Goal: Understand process/instructions: Learn how to perform a task or action

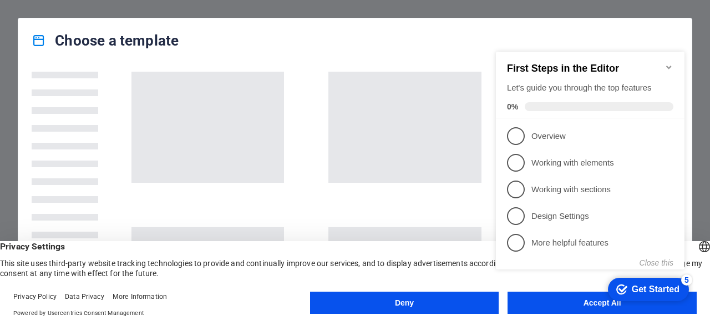
click at [542, 297] on div "checkmark Get Started 5 First Steps in the Editor Let's guide you through the t…" at bounding box center [593, 170] width 202 height 269
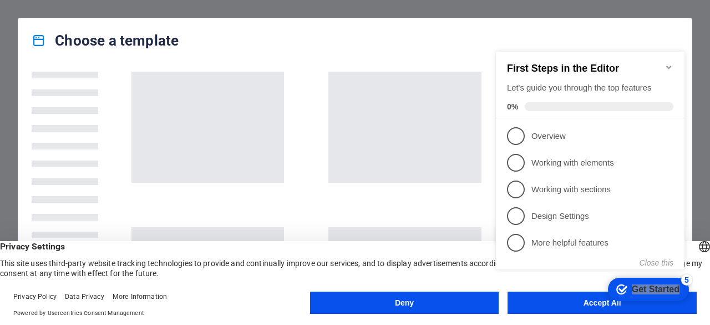
click at [542, 297] on div "checkmark Get Started 5 First Steps in the Editor Let's guide you through the t…" at bounding box center [593, 170] width 202 height 269
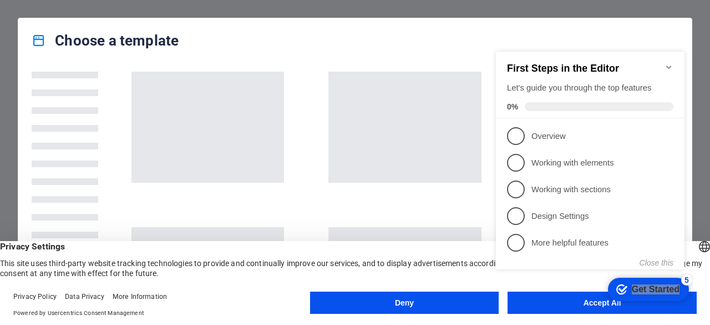
click at [542, 297] on div "checkmark Get Started 5 First Steps in the Editor Let's guide you through the t…" at bounding box center [593, 170] width 202 height 269
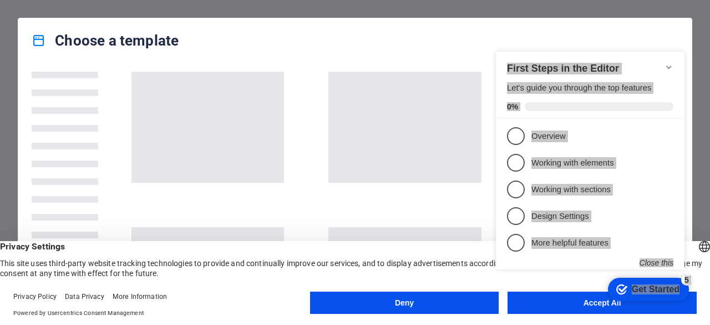
drag, startPoint x: 542, startPoint y: 296, endPoint x: 672, endPoint y: 256, distance: 136.5
click at [672, 256] on div "checkmark Get Started 5 First Steps in the Editor Let's guide you through the t…" at bounding box center [593, 170] width 202 height 269
click at [672, 256] on div "First Steps in the Editor Let's guide you through the top features 0% 1 Overvie…" at bounding box center [590, 159] width 189 height 215
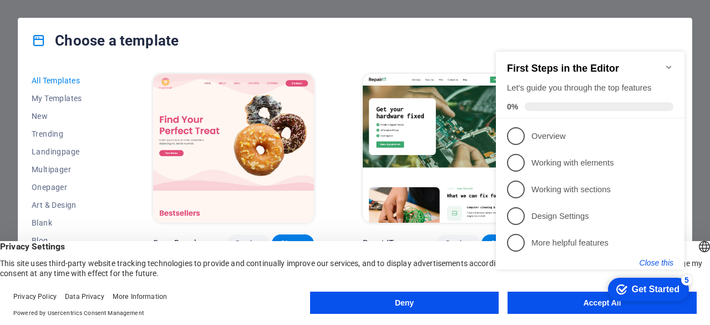
click at [667, 261] on button "Close this" at bounding box center [657, 262] width 34 height 9
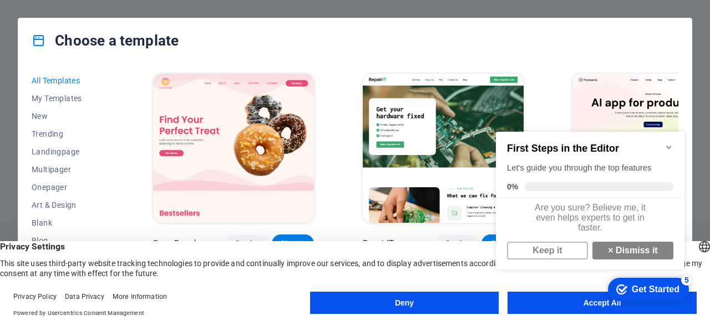
click at [569, 294] on div "checkmark Get Started 5 First Steps in the Editor Let's guide you through the t…" at bounding box center [593, 211] width 202 height 188
click at [576, 302] on div "checkmark Get Started 5 First Steps in the Editor Let's guide you through the t…" at bounding box center [593, 211] width 202 height 188
click at [612, 256] on link "× Dismiss it" at bounding box center [633, 250] width 81 height 18
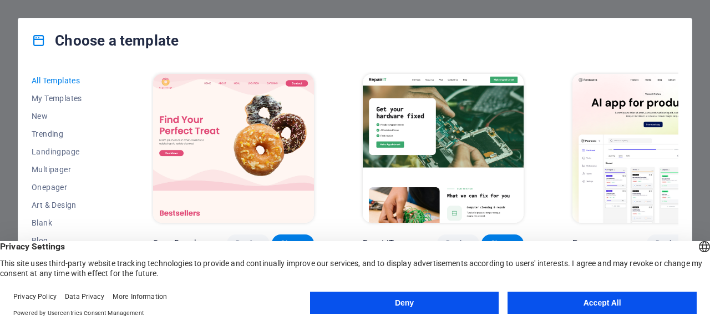
click at [574, 300] on button "Accept All" at bounding box center [602, 302] width 189 height 22
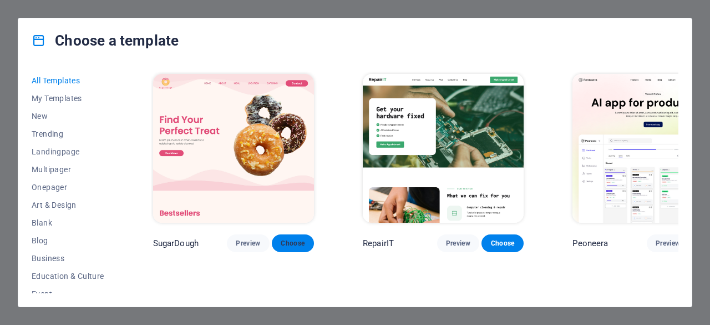
click at [284, 234] on button "Choose" at bounding box center [293, 243] width 42 height 18
